Goal: Browse casually

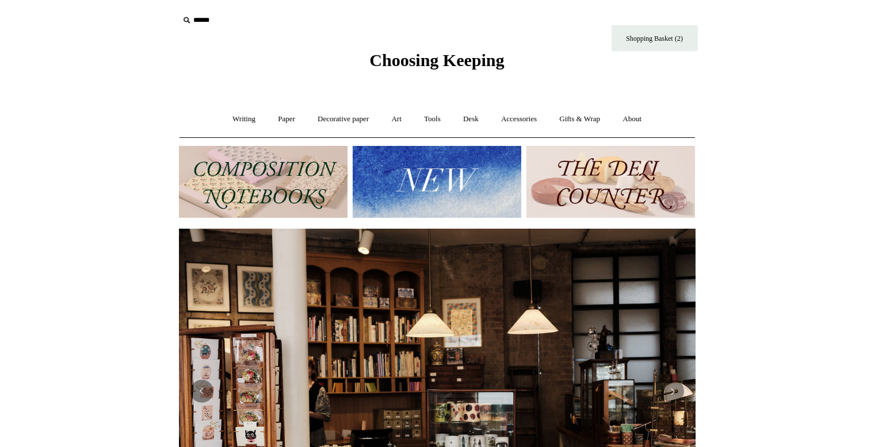
click at [441, 178] on img at bounding box center [437, 182] width 169 height 72
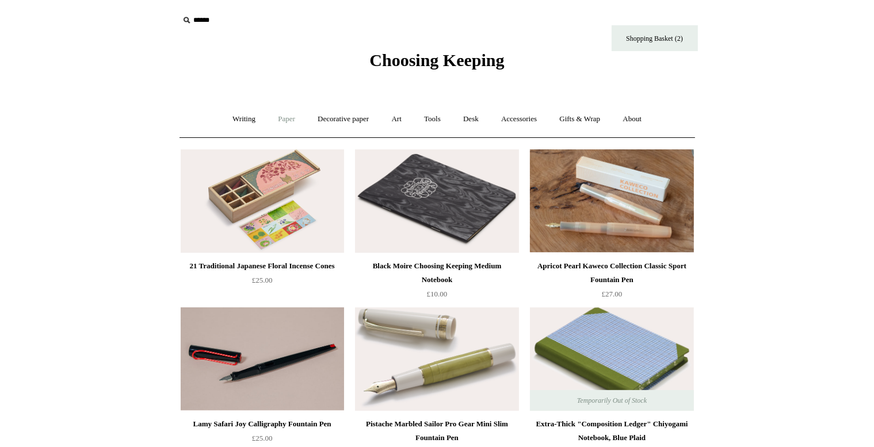
click at [281, 116] on link "Paper +" at bounding box center [286, 119] width 38 height 30
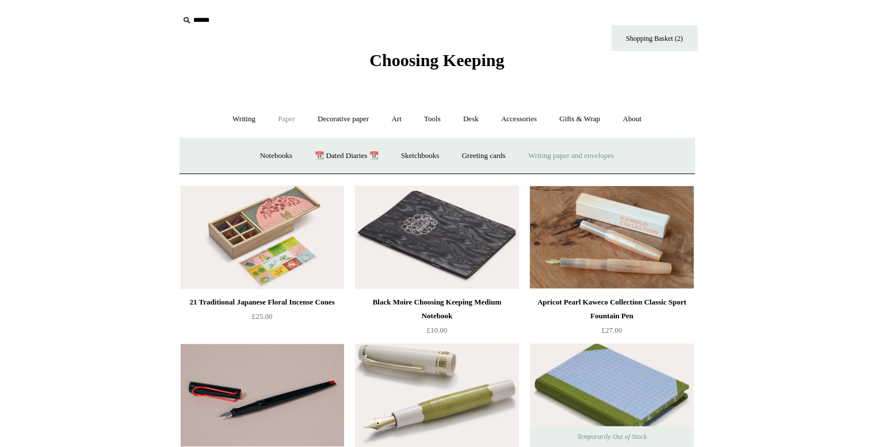
click at [577, 156] on link "Writing paper and envelopes +" at bounding box center [571, 156] width 106 height 30
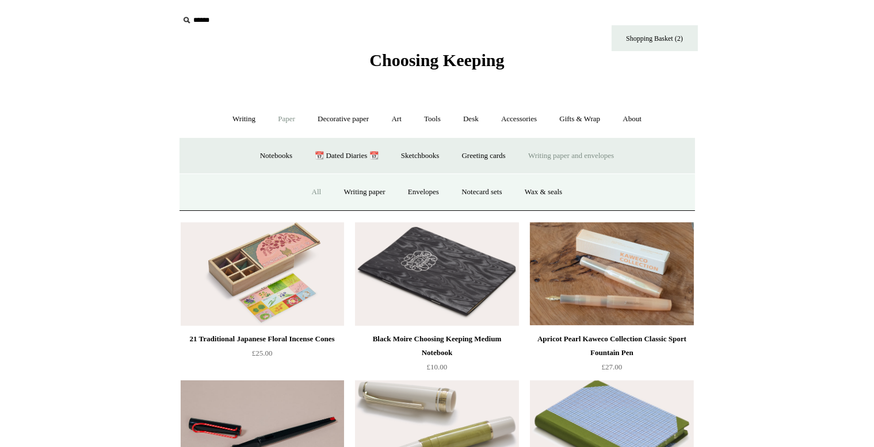
click at [310, 187] on link "All" at bounding box center [316, 192] width 30 height 30
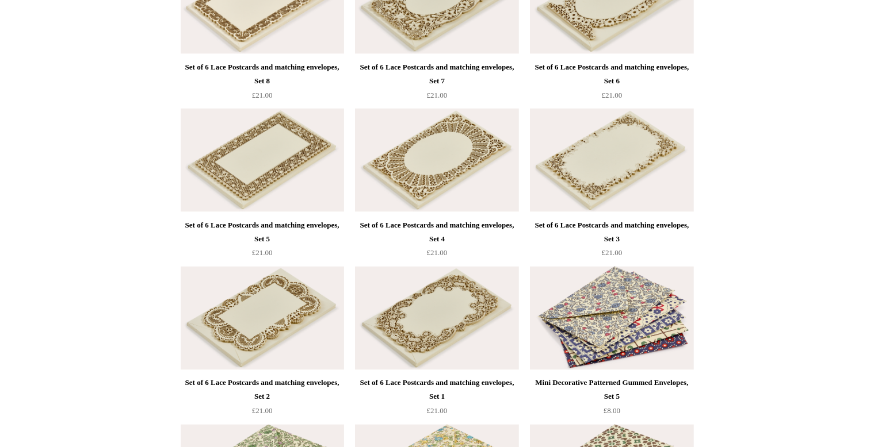
scroll to position [1944, 0]
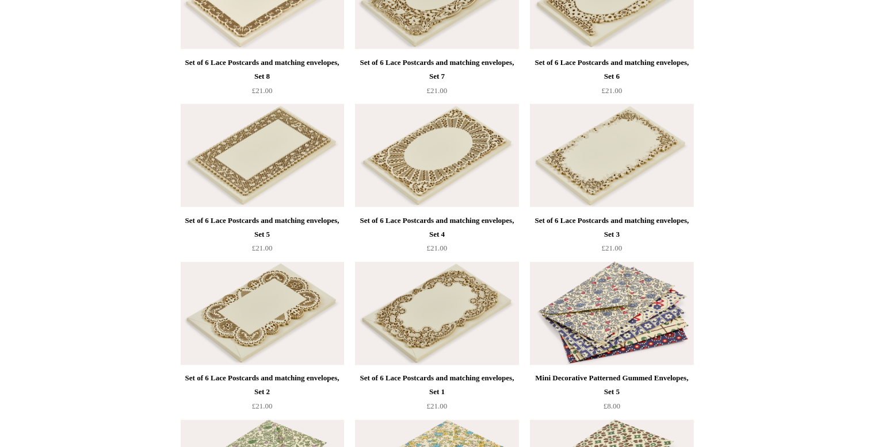
click at [454, 305] on img at bounding box center [436, 314] width 163 height 104
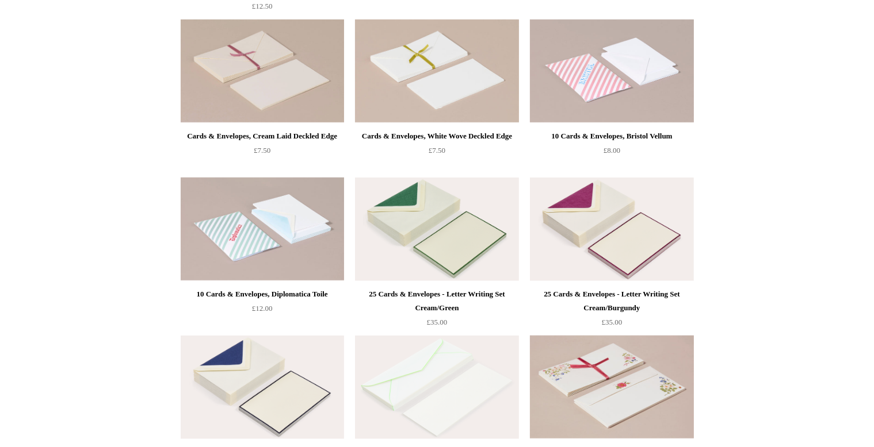
scroll to position [0, 0]
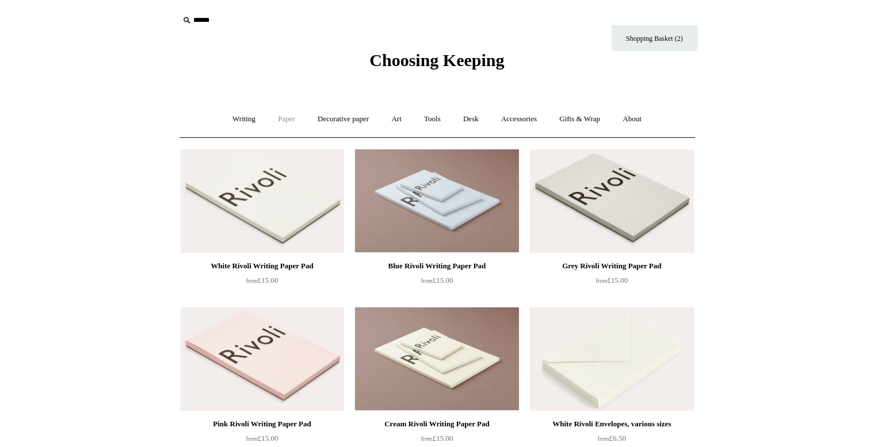
click at [278, 115] on link "Paper +" at bounding box center [286, 119] width 38 height 30
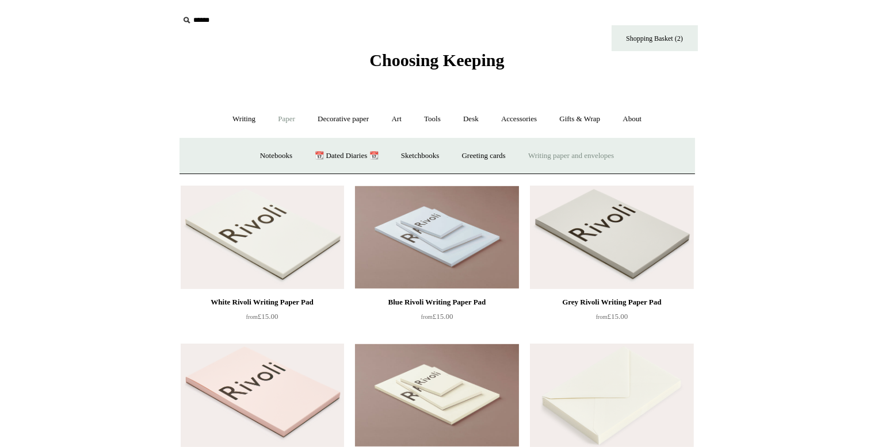
click at [541, 155] on link "Writing paper and envelopes +" at bounding box center [571, 156] width 106 height 30
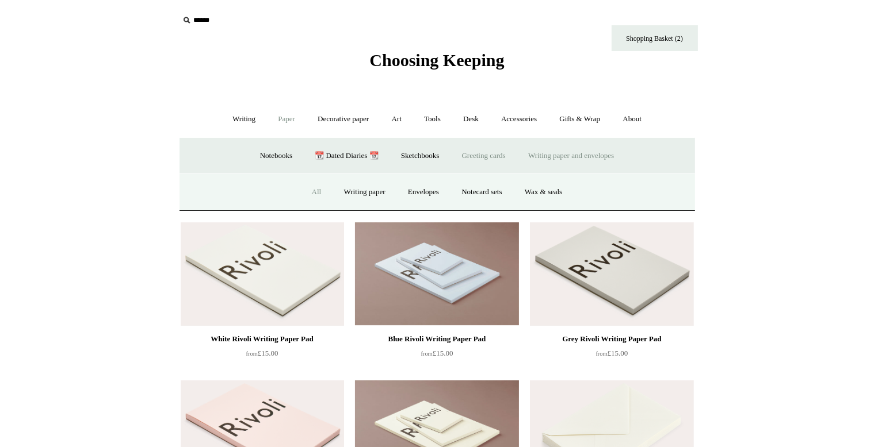
click at [502, 154] on link "Greeting cards +" at bounding box center [484, 156] width 64 height 30
click at [245, 191] on link "Birthday 🎁" at bounding box center [253, 192] width 58 height 30
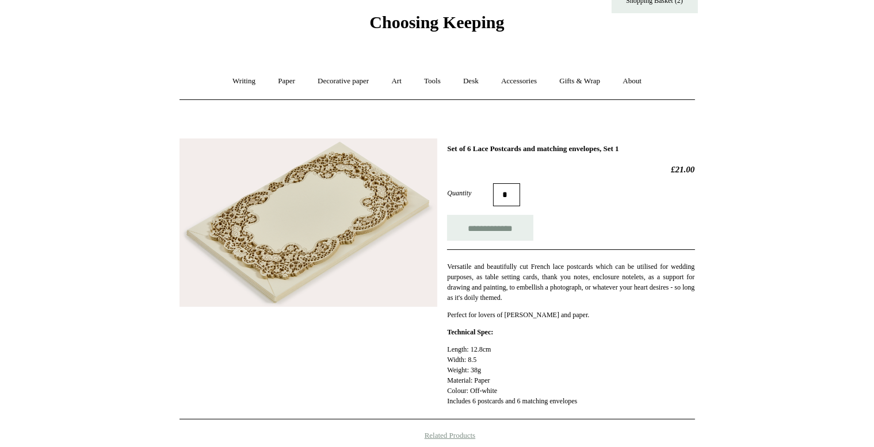
scroll to position [30, 0]
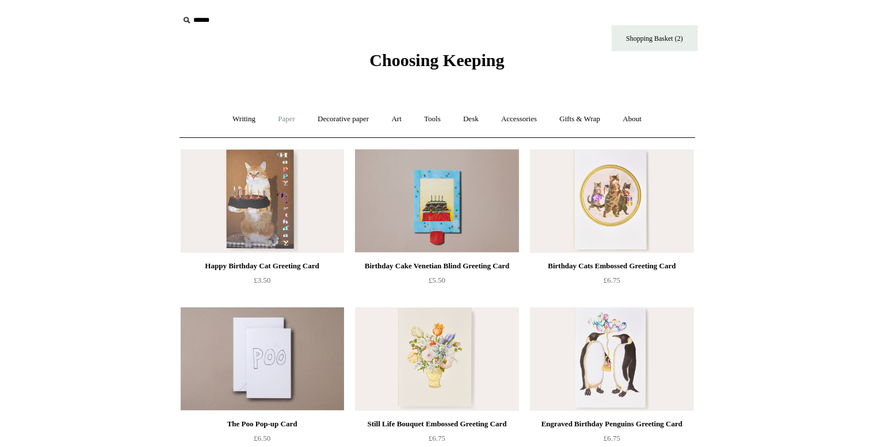
click at [278, 120] on link "Paper +" at bounding box center [286, 119] width 38 height 30
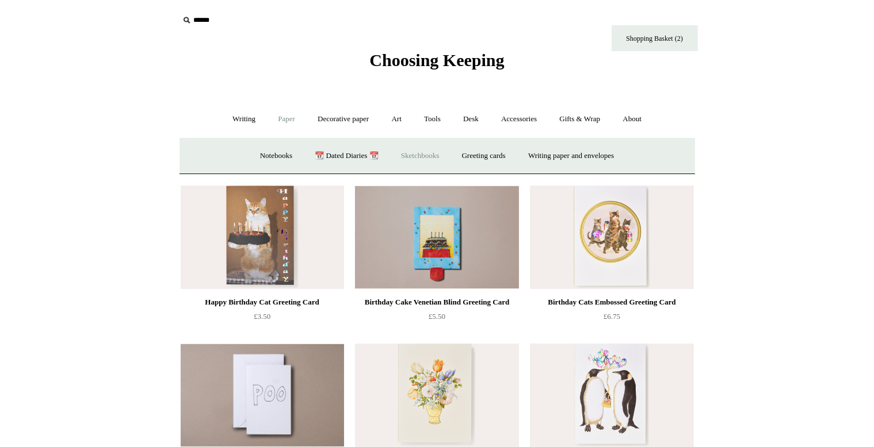
click at [413, 154] on link "Sketchbooks +" at bounding box center [420, 156] width 59 height 30
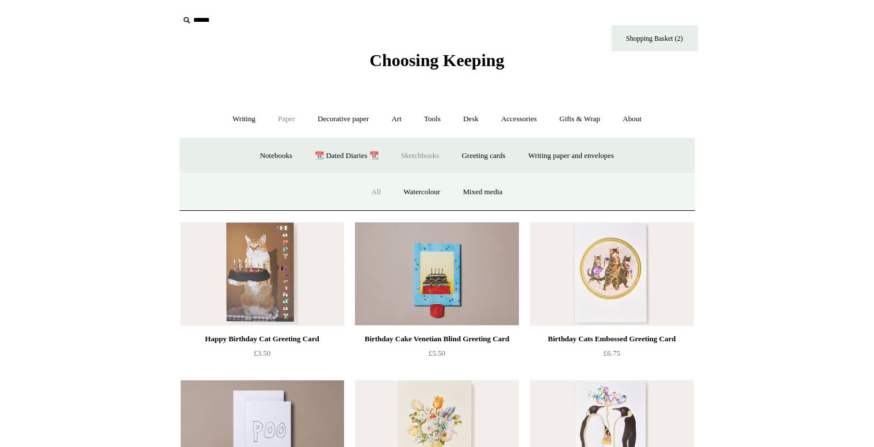
click at [370, 192] on link "All" at bounding box center [376, 192] width 30 height 30
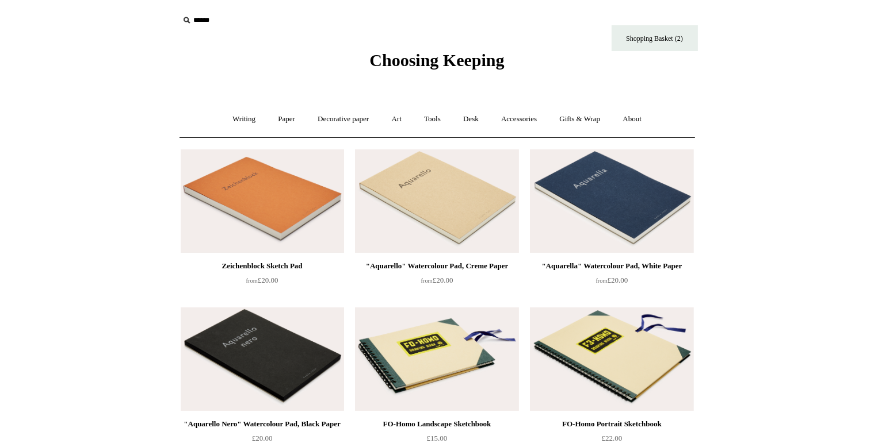
click at [252, 229] on img at bounding box center [262, 202] width 163 height 104
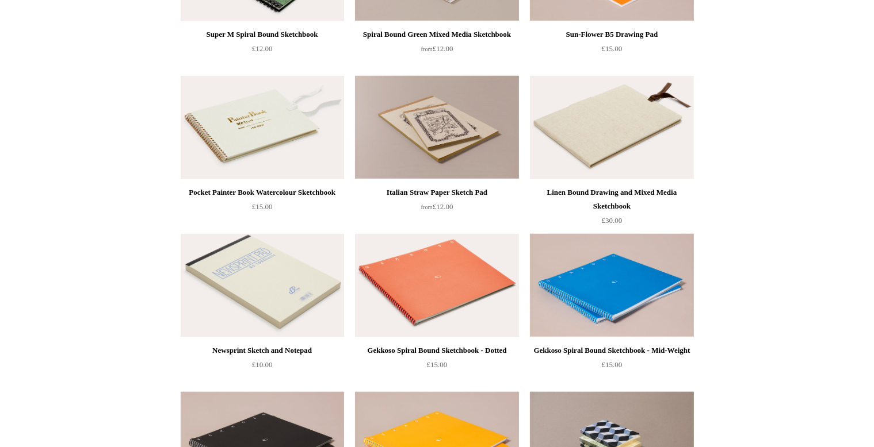
scroll to position [1032, 0]
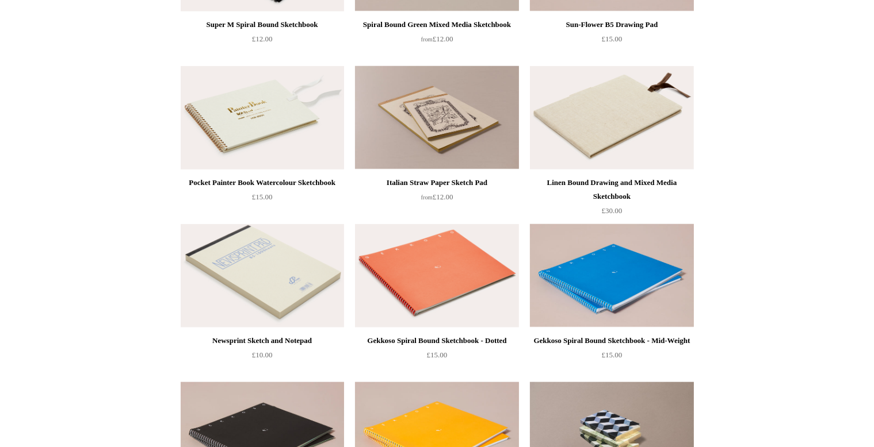
click at [252, 132] on img at bounding box center [262, 118] width 163 height 104
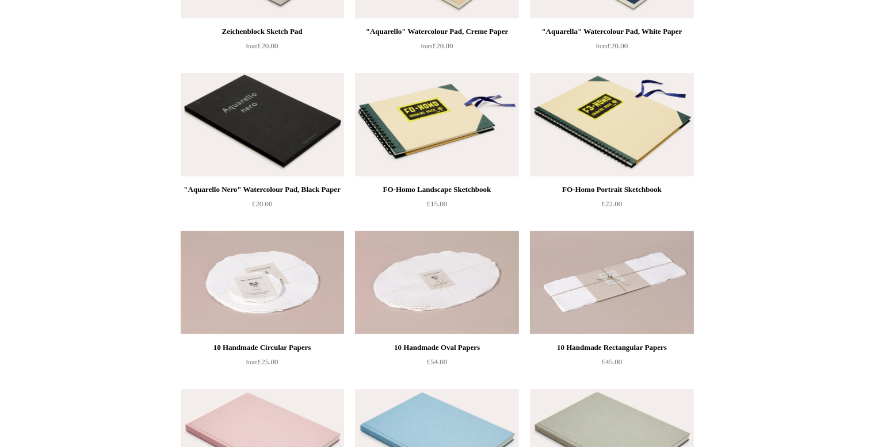
scroll to position [0, 0]
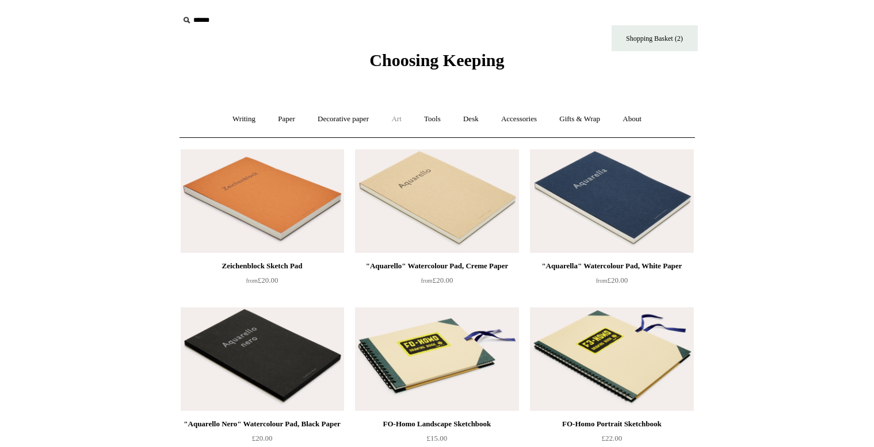
click at [401, 121] on link "Art +" at bounding box center [396, 119] width 30 height 30
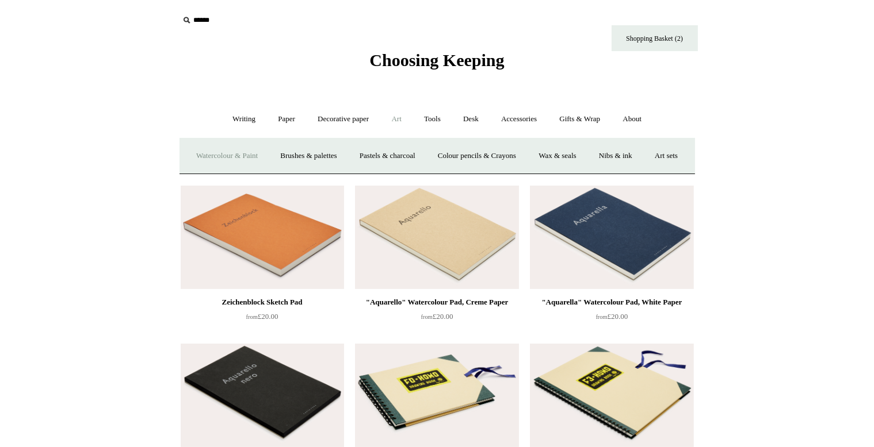
click at [263, 154] on link "Watercolour & Paint" at bounding box center [227, 156] width 82 height 30
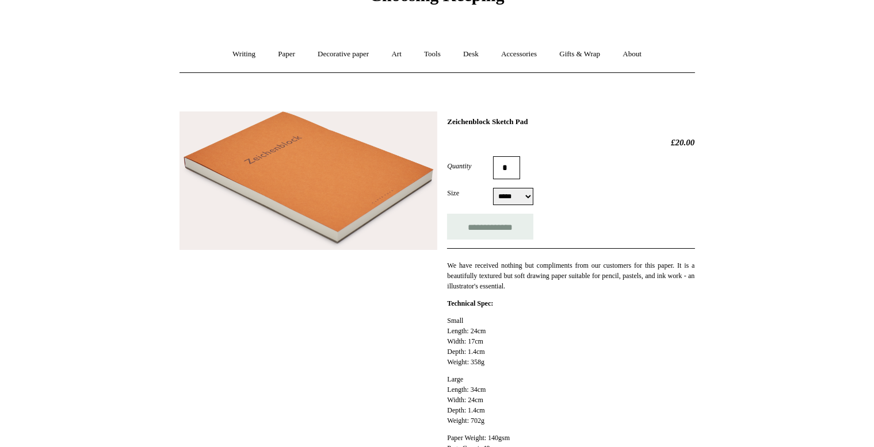
scroll to position [60, 0]
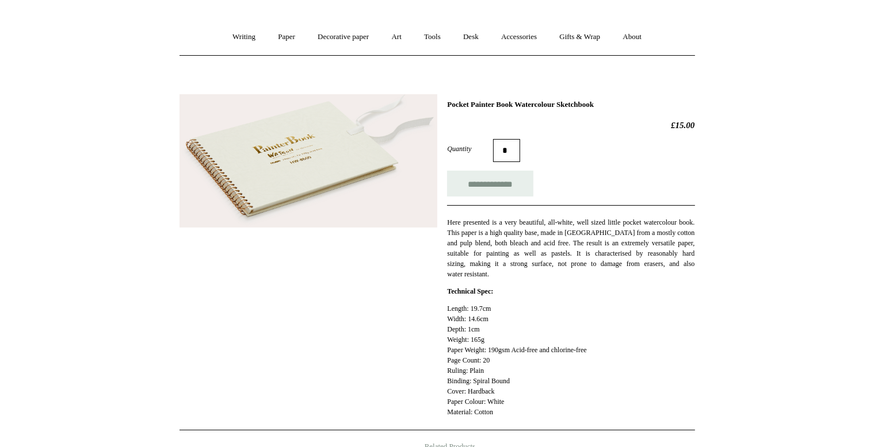
scroll to position [91, 0]
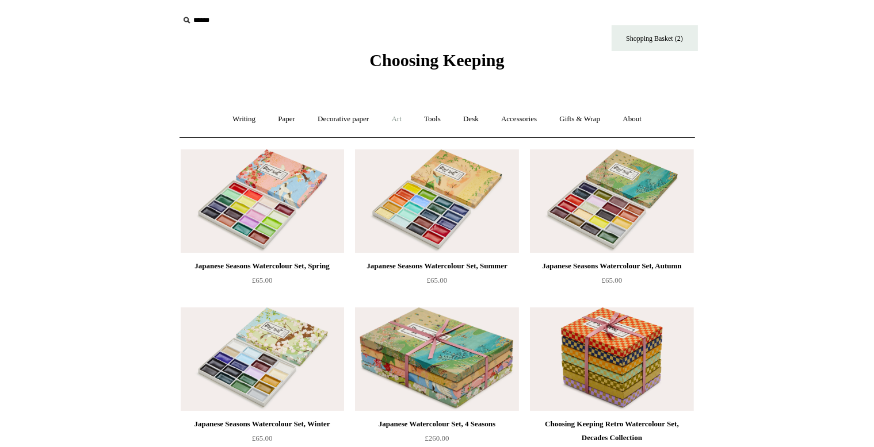
click at [395, 120] on link "Art +" at bounding box center [396, 119] width 30 height 30
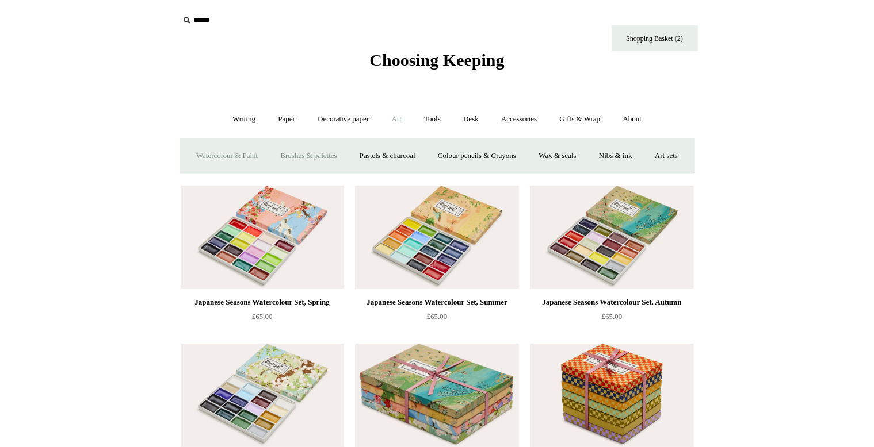
click at [332, 155] on link "Brushes & palettes" at bounding box center [308, 156] width 77 height 30
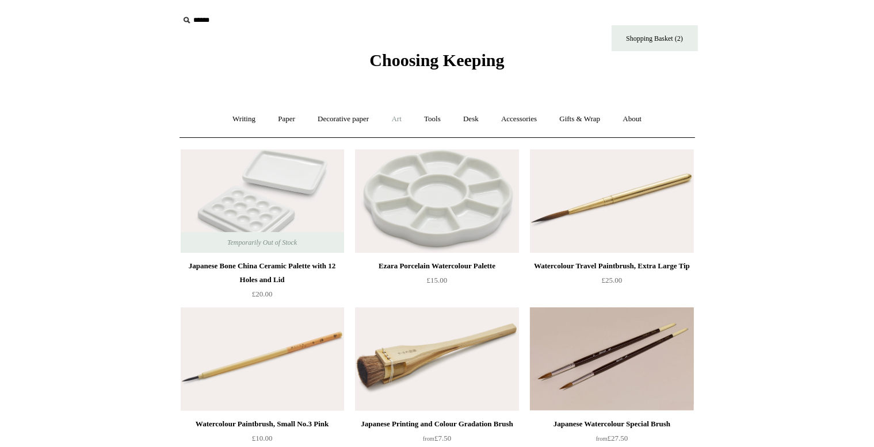
click at [397, 117] on link "Art +" at bounding box center [396, 119] width 30 height 30
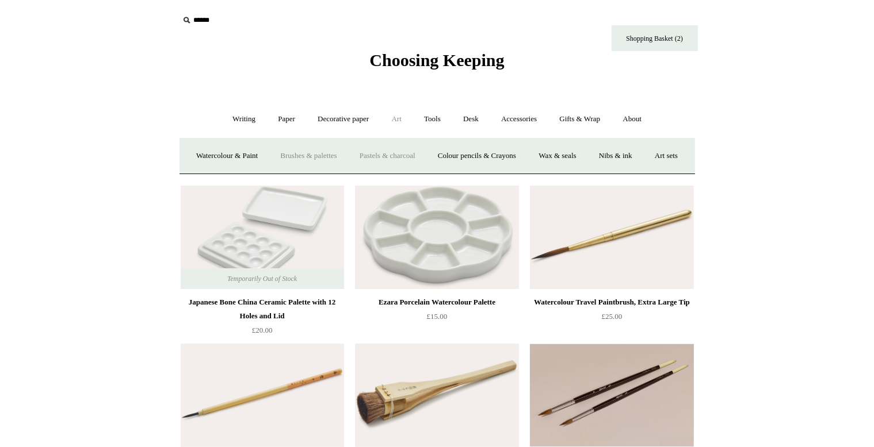
click at [409, 154] on link "Pastels & charcoal" at bounding box center [387, 156] width 76 height 30
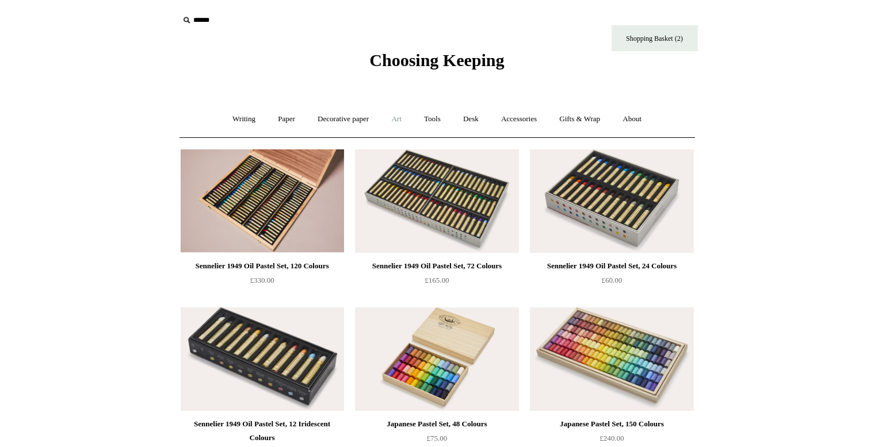
click at [398, 121] on link "Art +" at bounding box center [396, 119] width 30 height 30
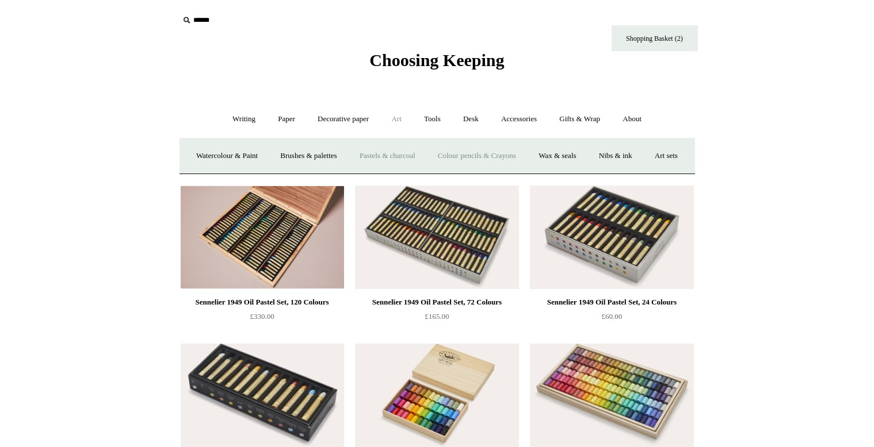
click at [524, 153] on link "Colour pencils & Crayons" at bounding box center [476, 156] width 99 height 30
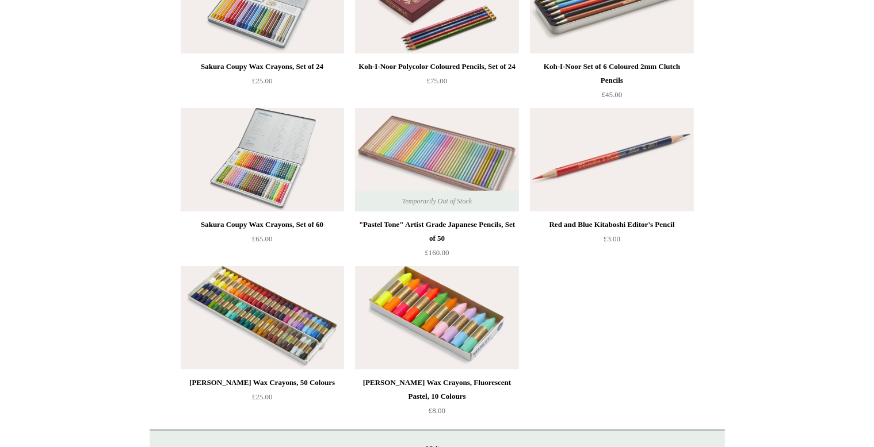
scroll to position [364, 0]
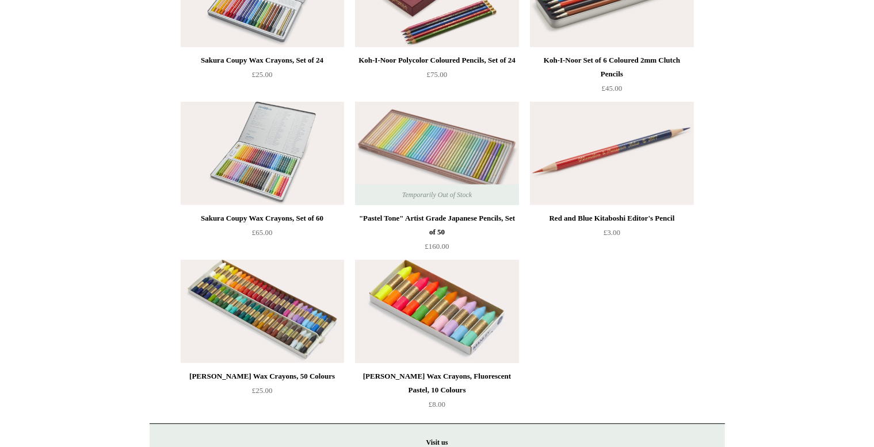
click at [445, 308] on img at bounding box center [436, 312] width 163 height 104
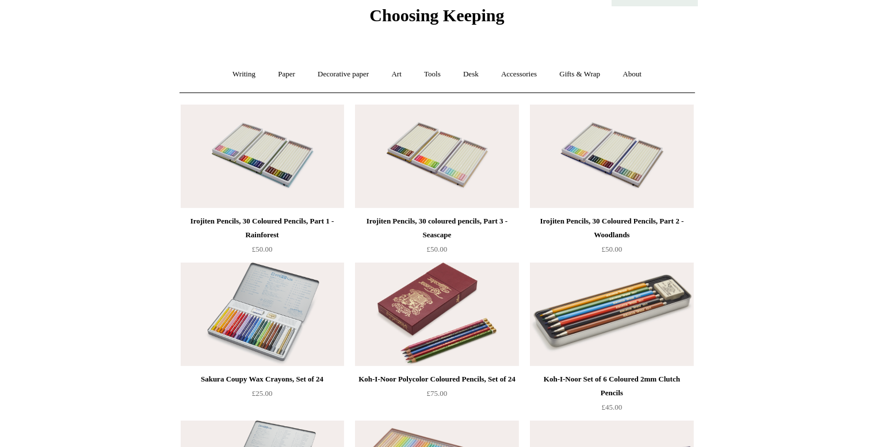
scroll to position [0, 0]
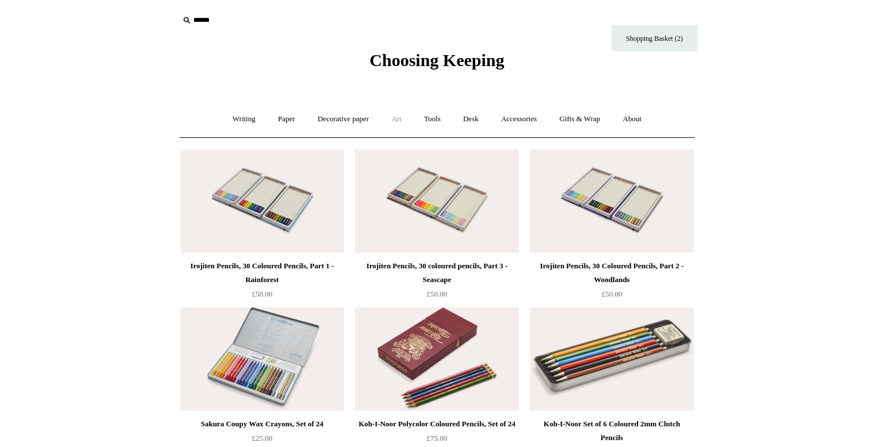
click at [396, 118] on link "Art +" at bounding box center [396, 119] width 30 height 30
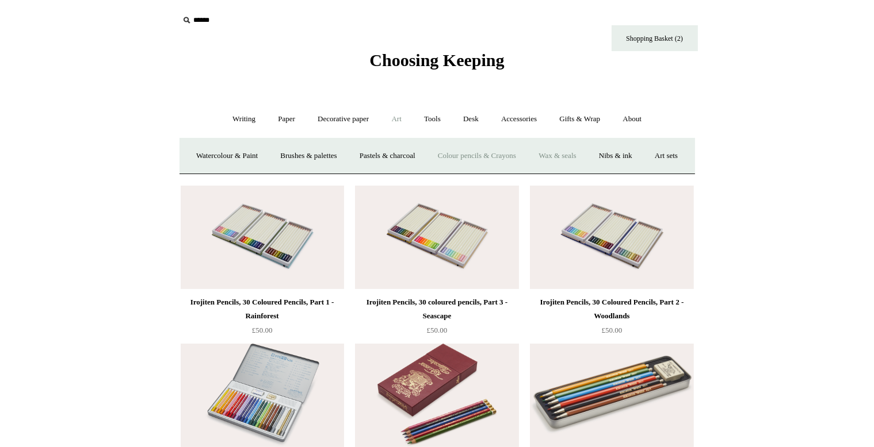
click at [586, 153] on link "Wax & seals" at bounding box center [557, 156] width 58 height 30
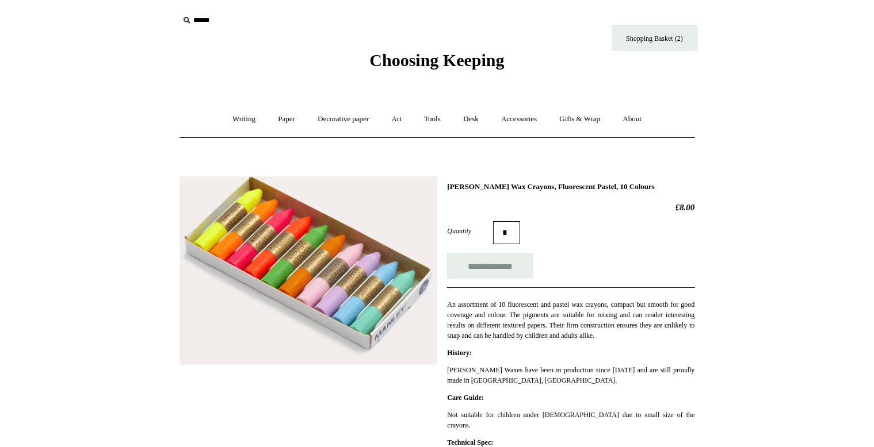
click at [332, 282] on img at bounding box center [308, 271] width 258 height 189
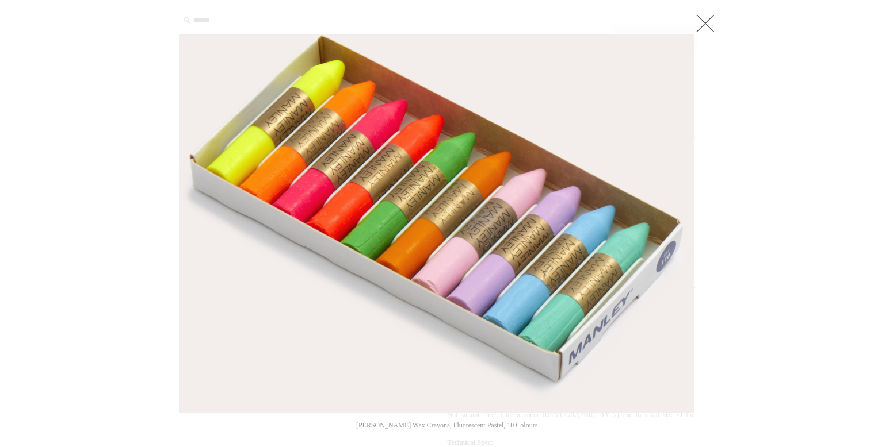
click at [707, 24] on link at bounding box center [705, 23] width 23 height 23
